Goal: Task Accomplishment & Management: Manage account settings

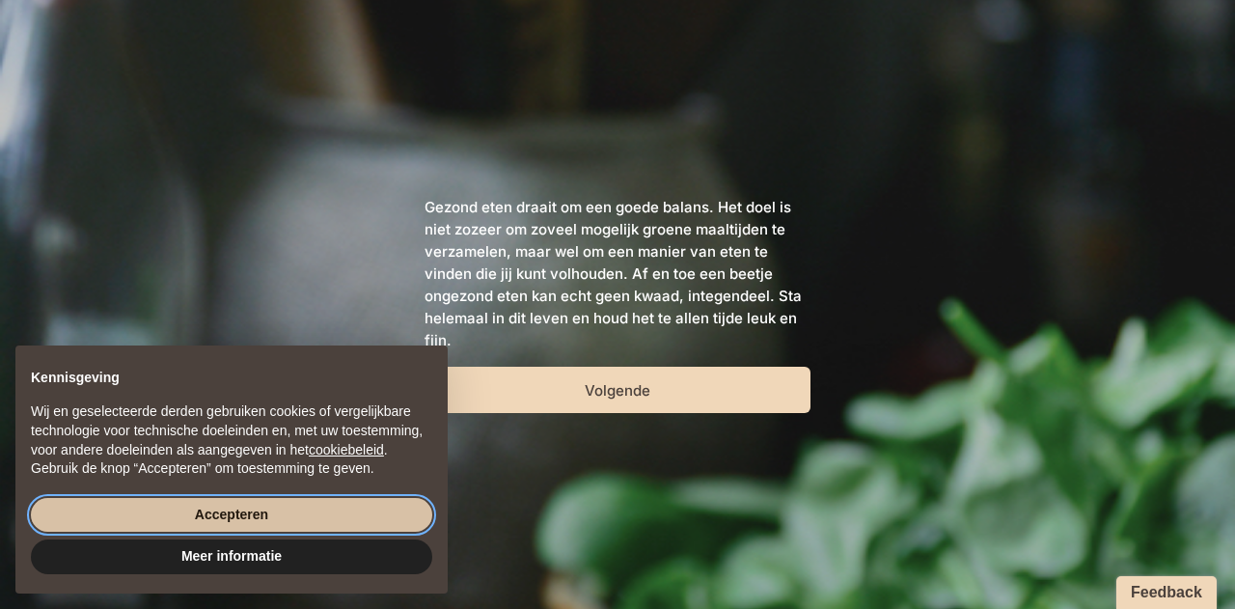
click at [305, 518] on button "Accepteren" at bounding box center [231, 515] width 401 height 35
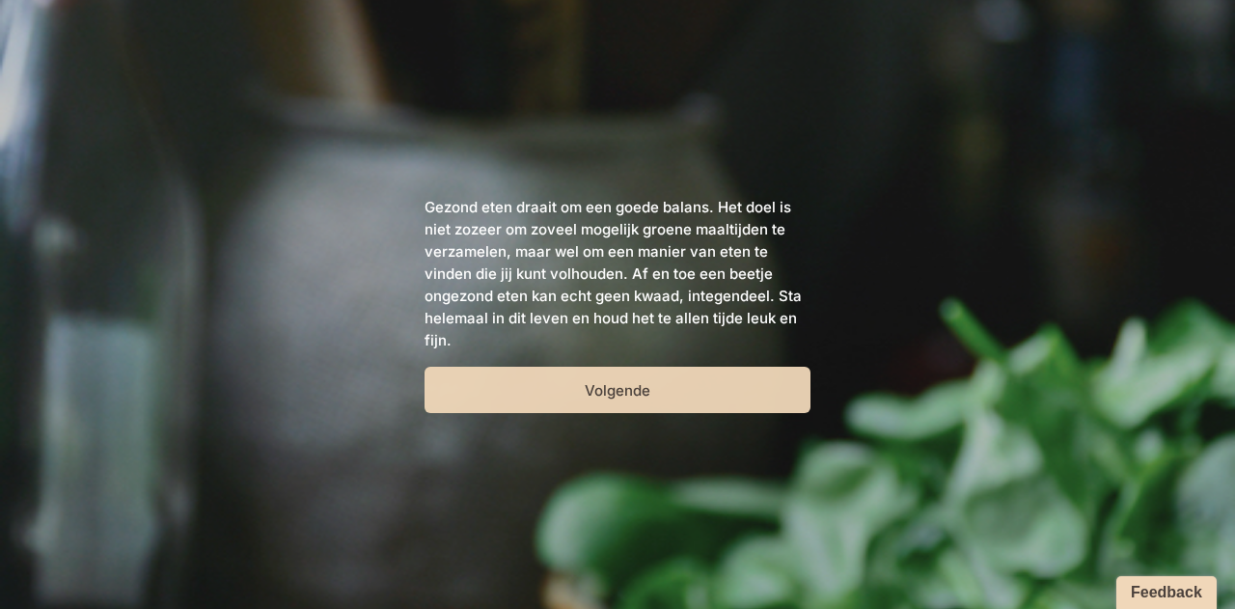
click at [656, 380] on button "Volgende" at bounding box center [617, 390] width 386 height 46
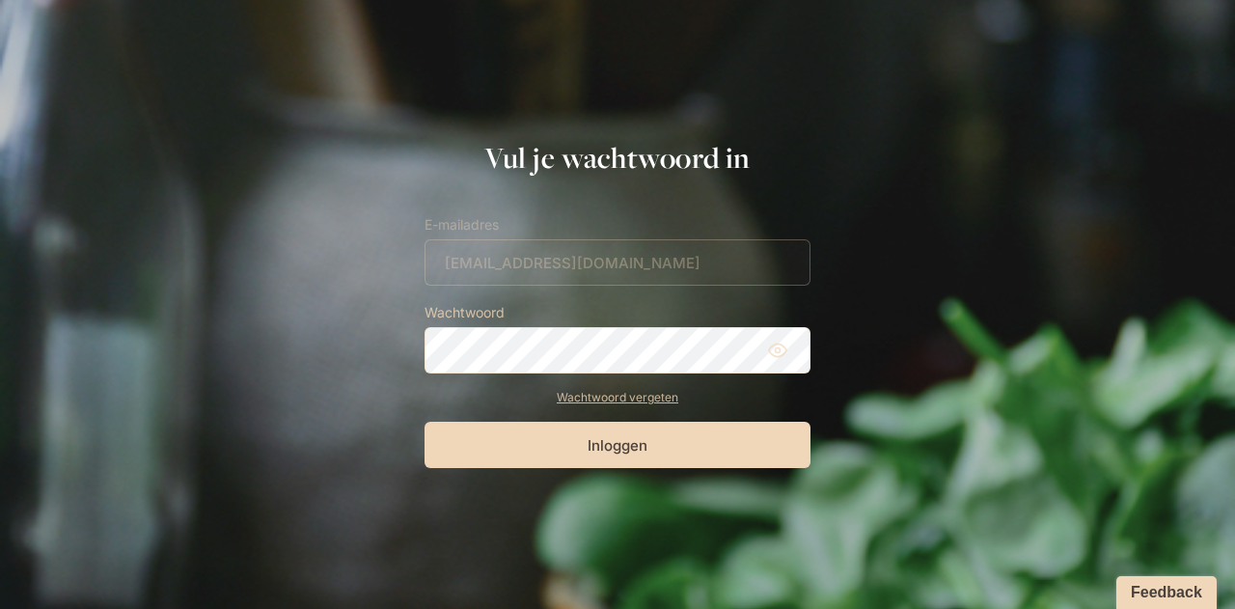
click at [779, 355] on icon at bounding box center [777, 350] width 19 height 19
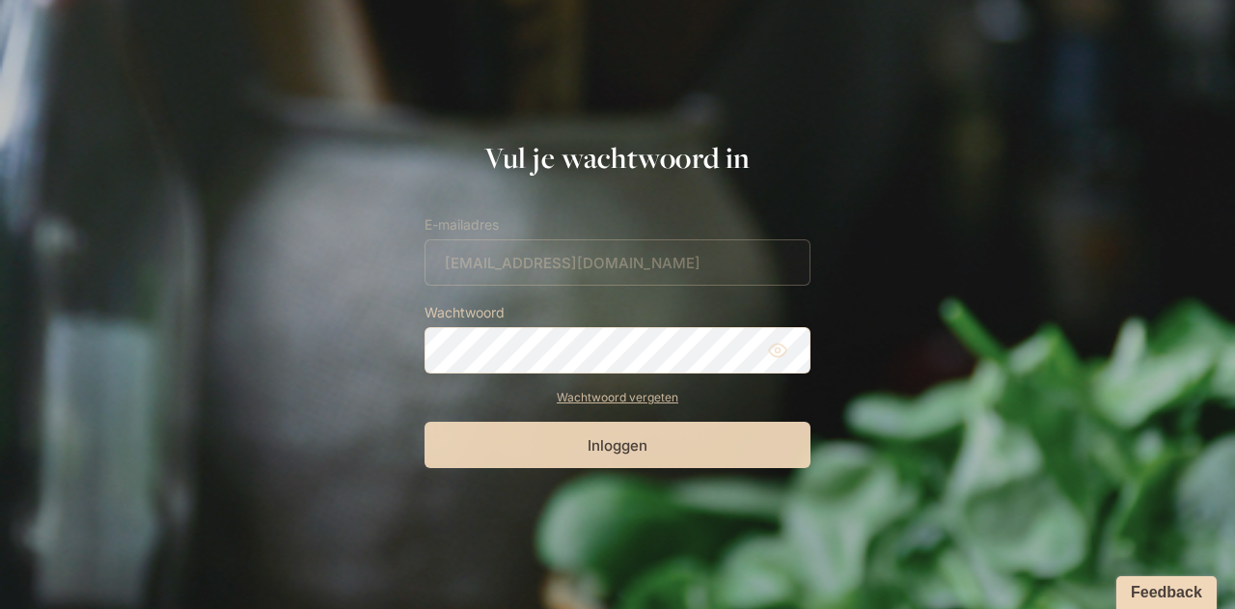
click at [618, 449] on button "Inloggen" at bounding box center [617, 445] width 386 height 46
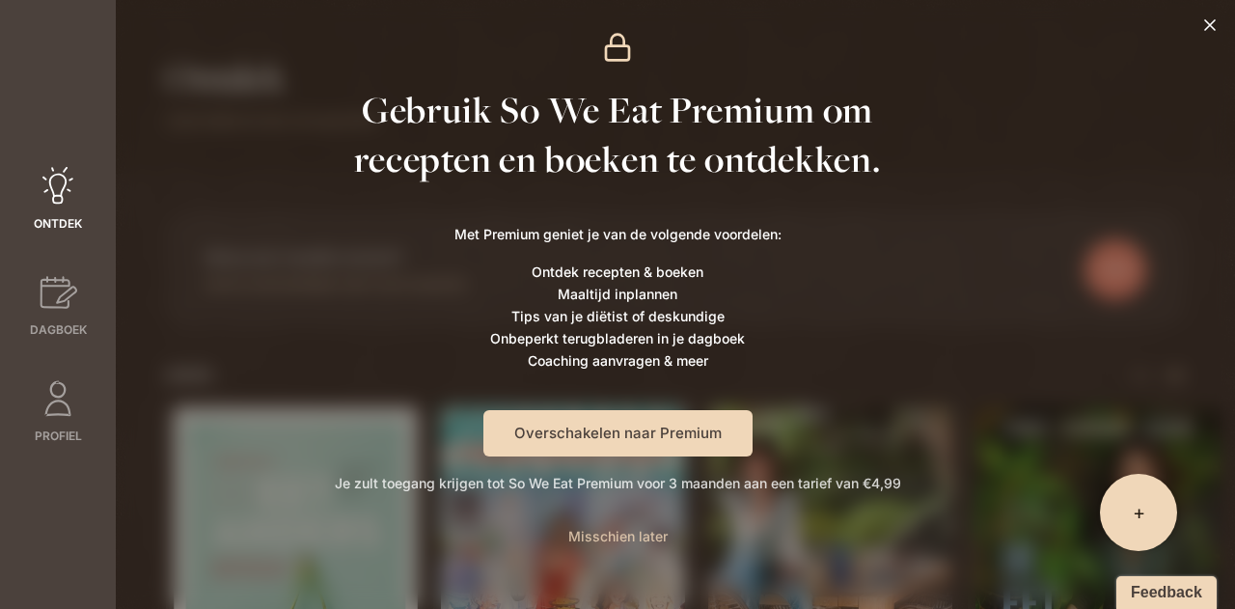
click at [625, 540] on span "Misschien later" at bounding box center [617, 536] width 99 height 16
